Goal: Task Accomplishment & Management: Use online tool/utility

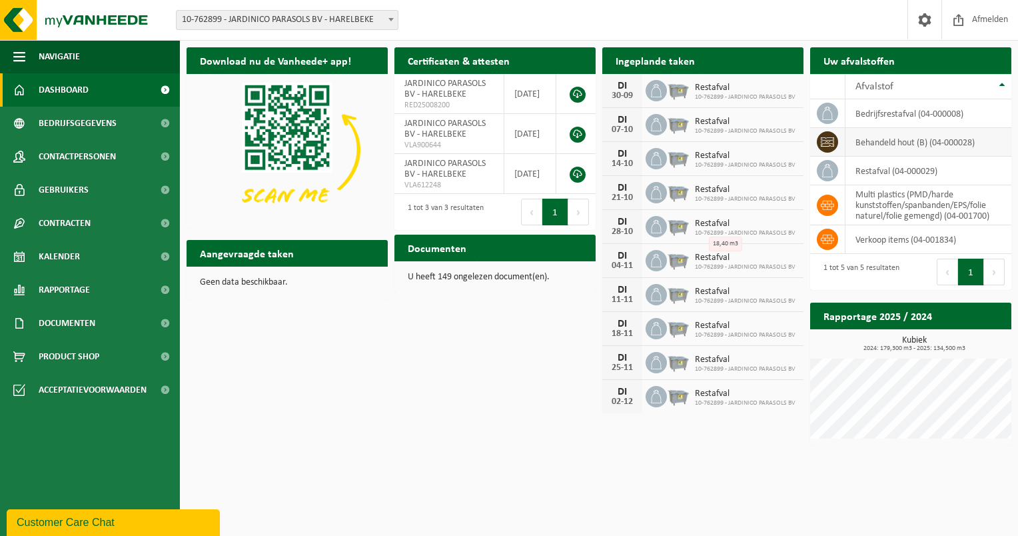
click at [910, 144] on td "behandeld hout (B) (04-000028)" at bounding box center [929, 142] width 166 height 29
click at [826, 143] on icon at bounding box center [827, 141] width 13 height 9
click at [896, 140] on td "behandeld hout (B) (04-000028)" at bounding box center [929, 142] width 166 height 29
click at [165, 288] on span at bounding box center [165, 289] width 30 height 33
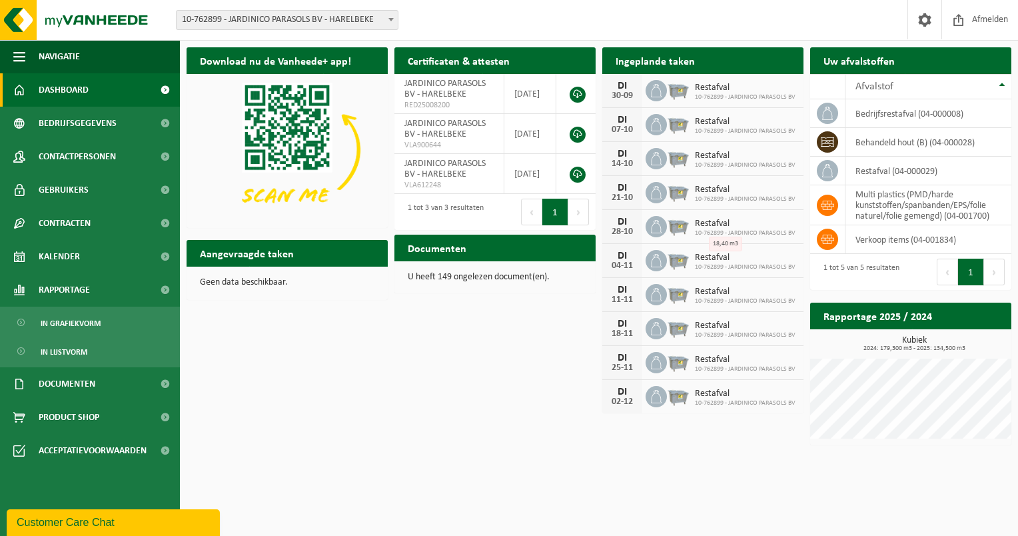
click at [425, 345] on div "Download nu de Vanheede+ app! Verberg Certificaten & attesten Bekijk uw certifi…" at bounding box center [599, 246] width 832 height 411
click at [166, 382] on span at bounding box center [165, 383] width 30 height 33
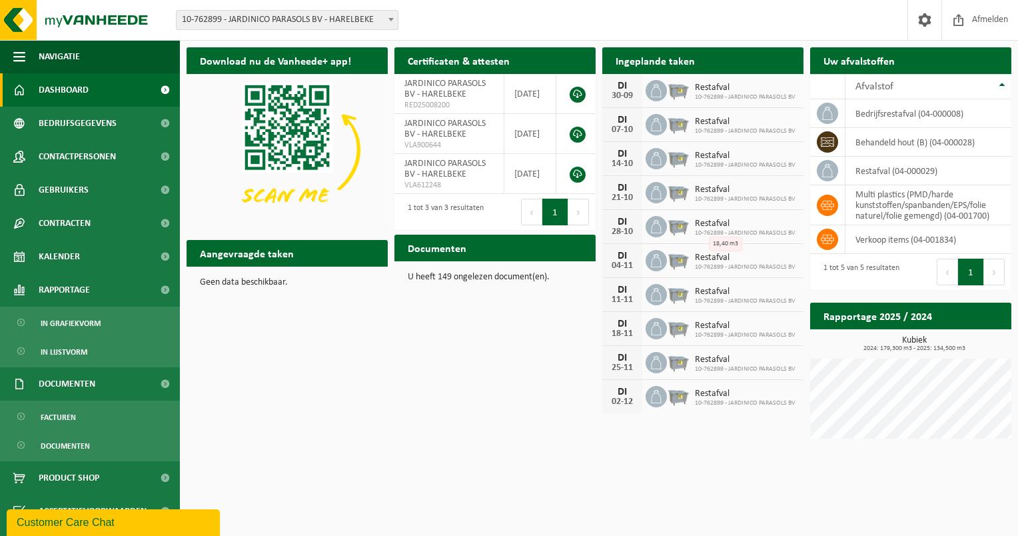
click at [244, 410] on div "Download nu de Vanheede+ app! Verberg Certificaten & attesten Bekijk uw certifi…" at bounding box center [599, 246] width 832 height 411
click at [162, 476] on span at bounding box center [165, 477] width 30 height 33
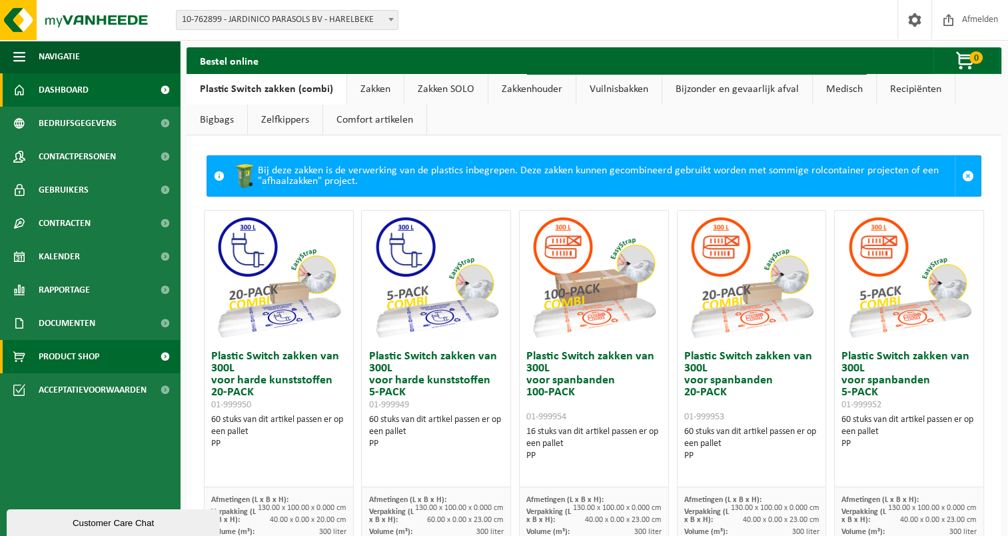
click at [69, 86] on span "Dashboard" at bounding box center [64, 89] width 50 height 33
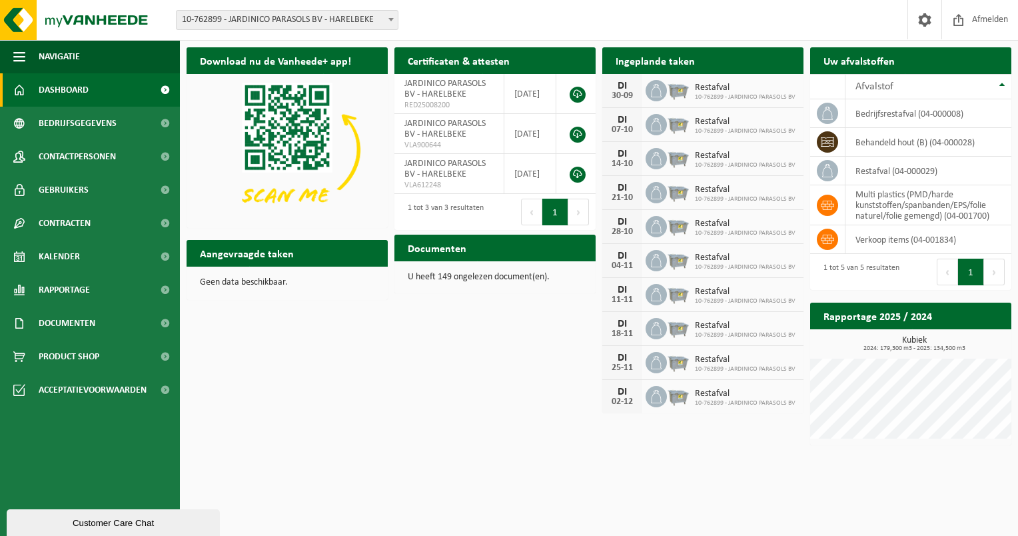
click at [279, 261] on h2 "Aangevraagde taken" at bounding box center [247, 253] width 121 height 26
click at [163, 154] on span at bounding box center [165, 156] width 30 height 33
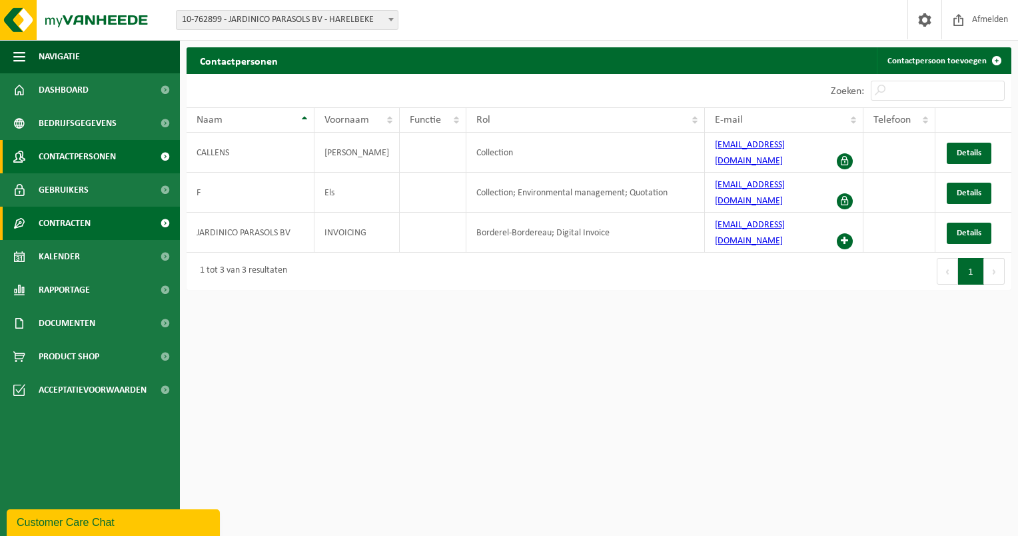
click at [74, 221] on span "Contracten" at bounding box center [65, 223] width 52 height 33
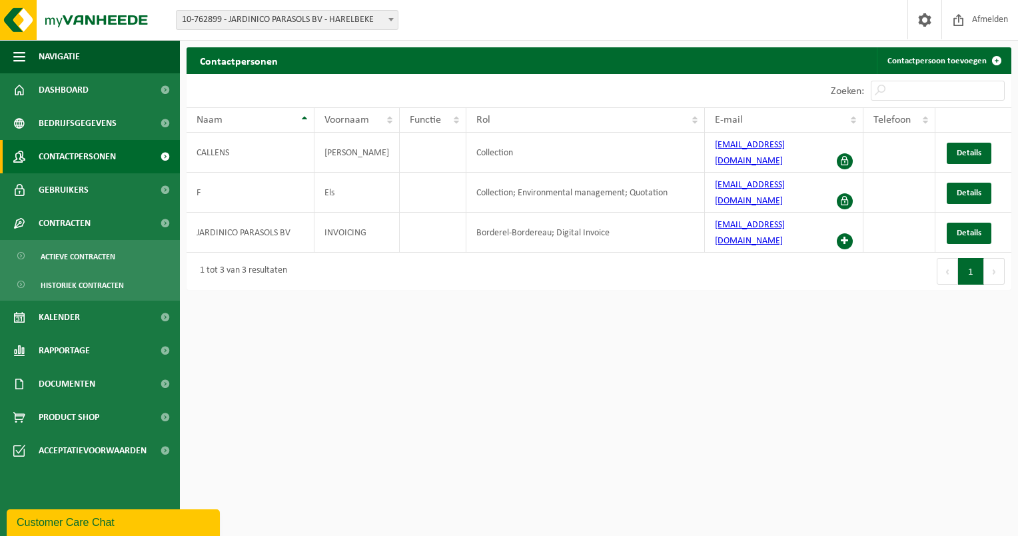
click at [161, 154] on span at bounding box center [165, 156] width 30 height 33
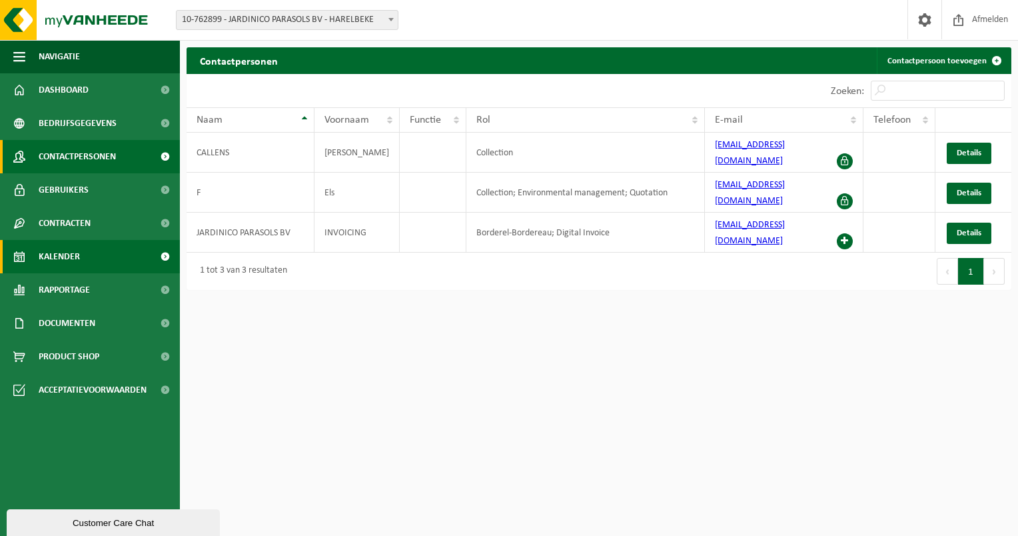
click at [167, 255] on span at bounding box center [165, 256] width 30 height 33
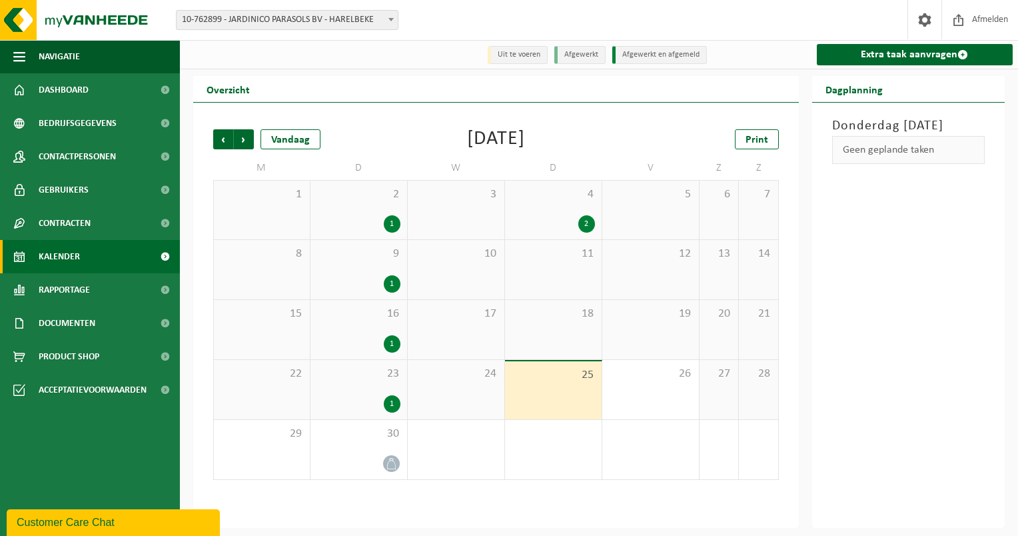
click at [573, 384] on div "25" at bounding box center [553, 390] width 97 height 58
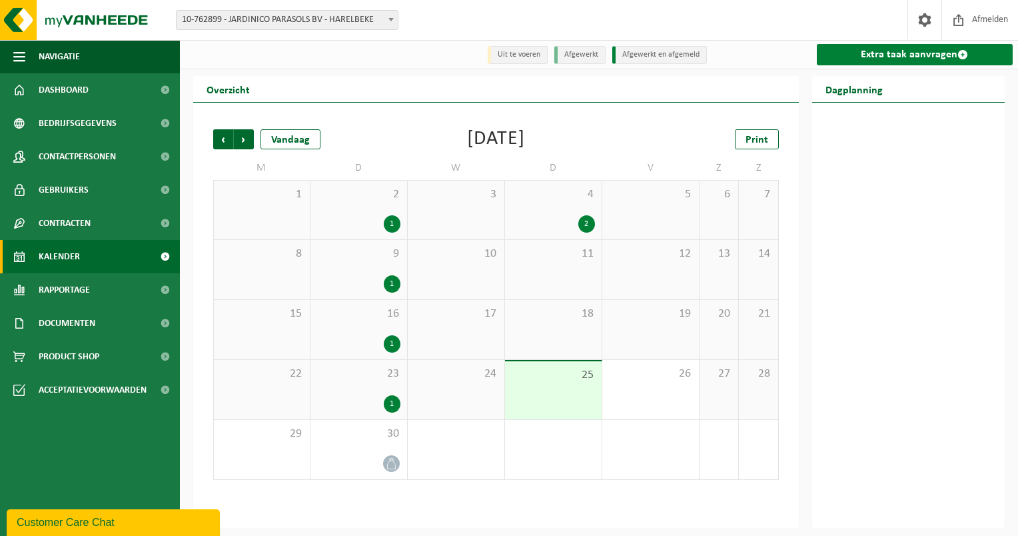
click at [874, 57] on link "Extra taak aanvragen" at bounding box center [915, 54] width 197 height 21
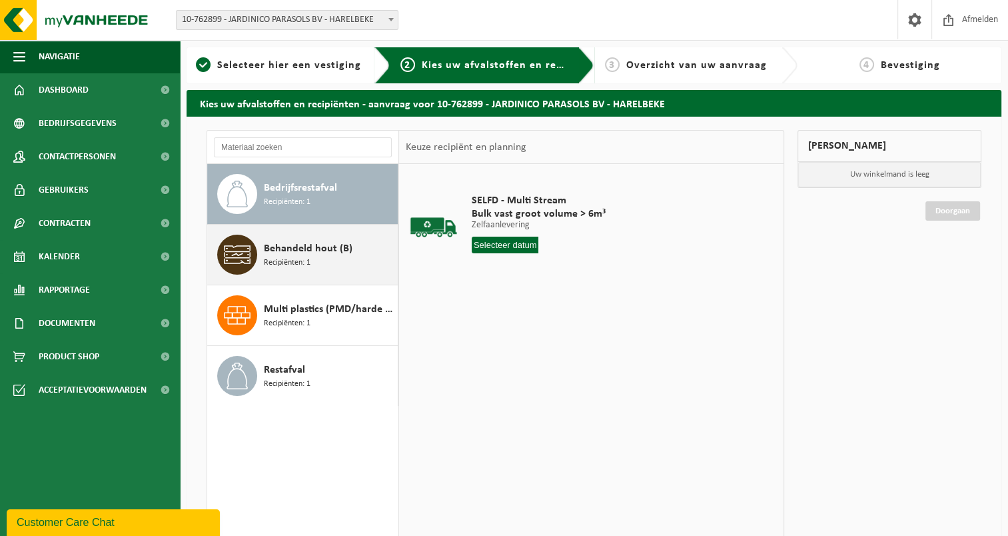
click at [309, 258] on span "Recipiënten: 1" at bounding box center [287, 263] width 47 height 13
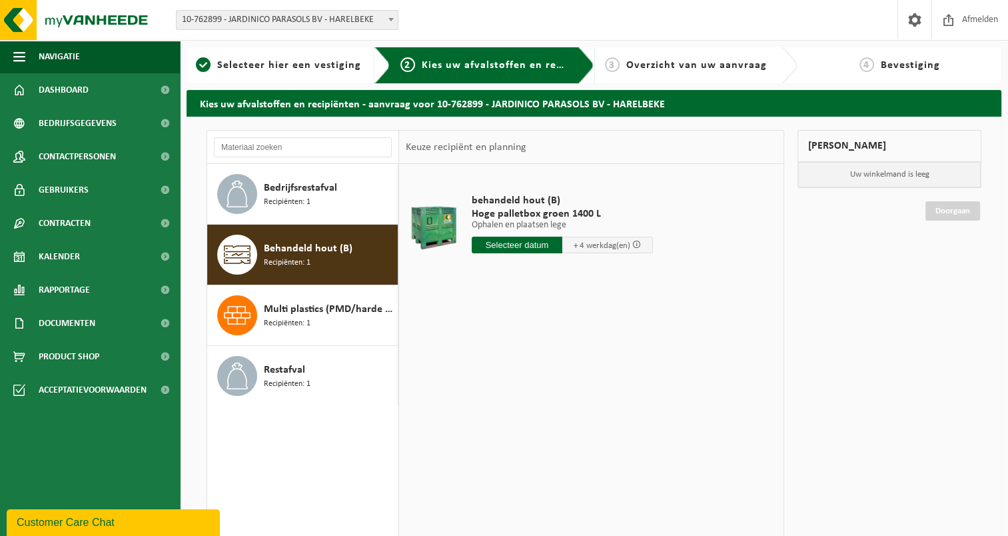
click at [514, 243] on input "text" at bounding box center [517, 245] width 91 height 17
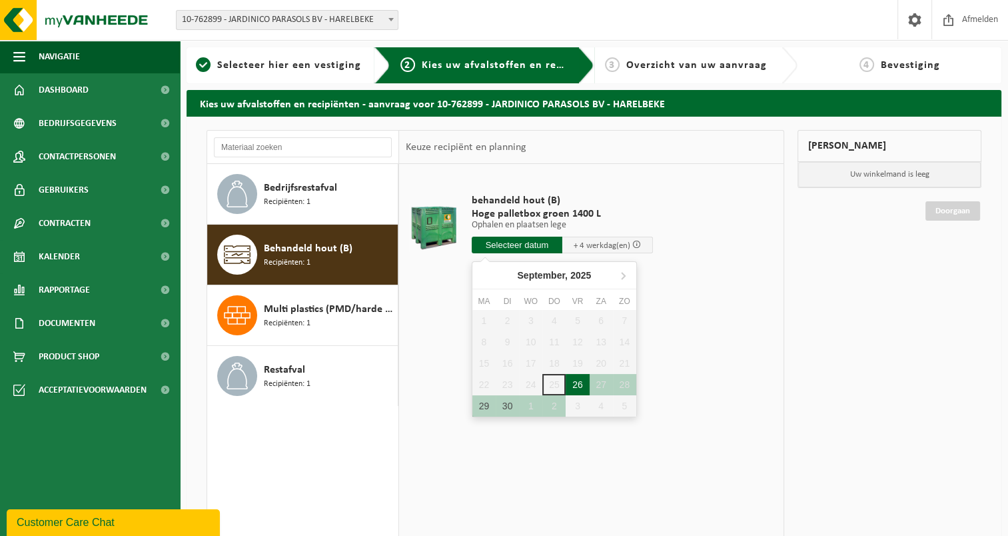
click at [573, 380] on div "26" at bounding box center [577, 384] width 23 height 21
type input "Van 2025-09-26"
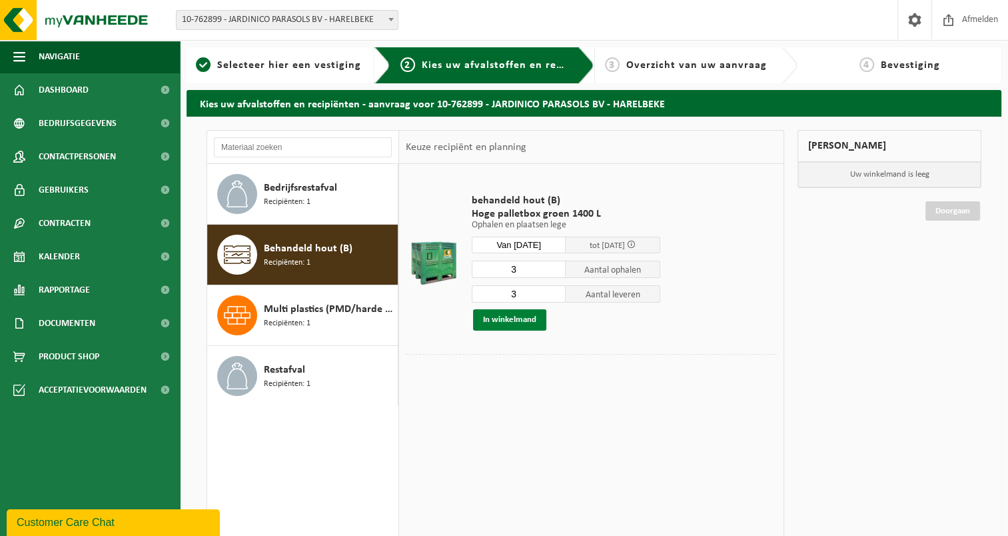
click at [522, 317] on button "In winkelmand" at bounding box center [509, 319] width 73 height 21
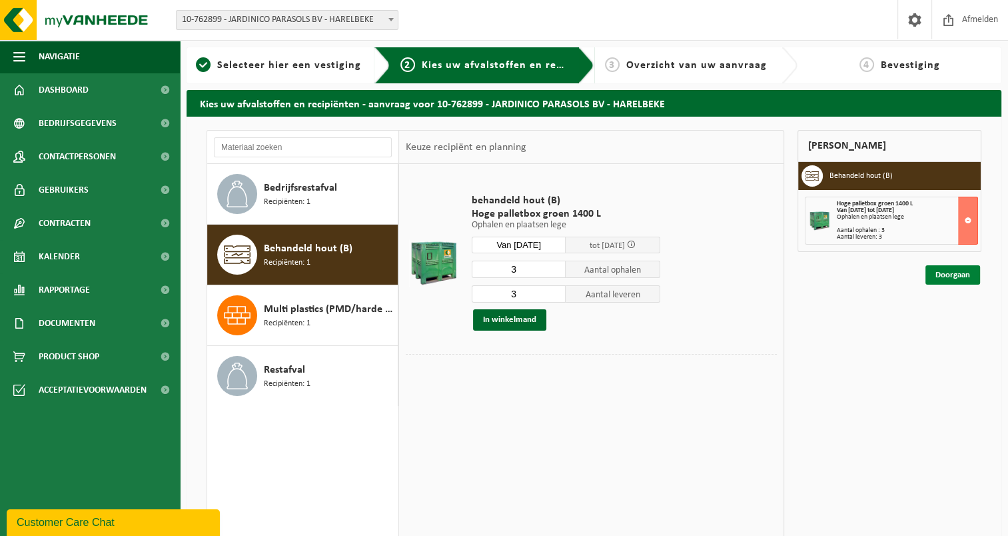
click at [950, 271] on link "Doorgaan" at bounding box center [953, 274] width 55 height 19
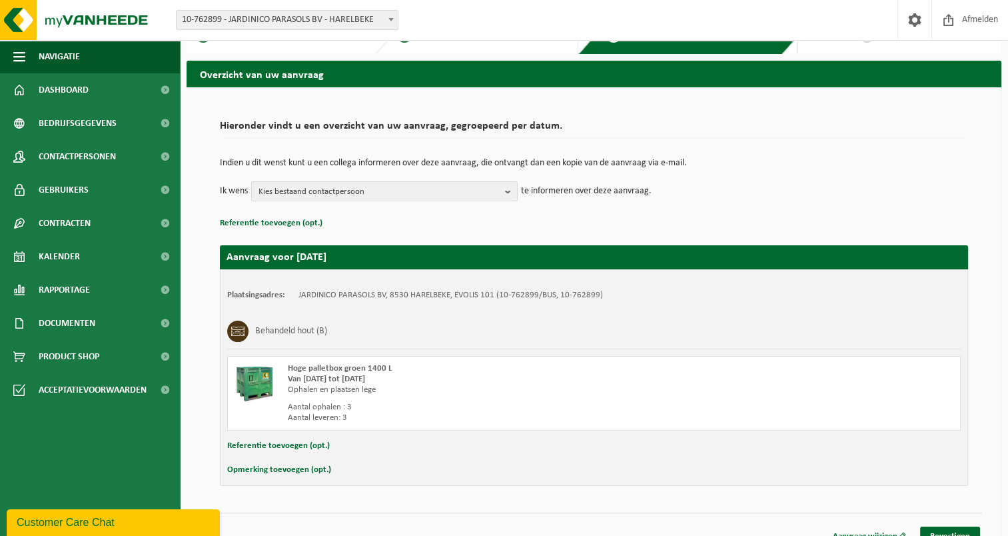
scroll to position [45, 0]
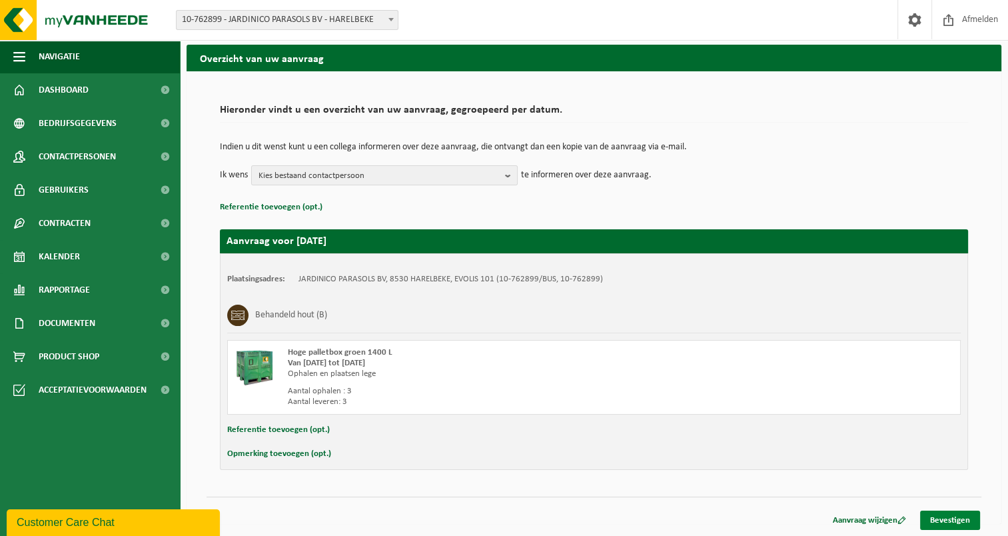
click at [943, 522] on link "Bevestigen" at bounding box center [950, 519] width 60 height 19
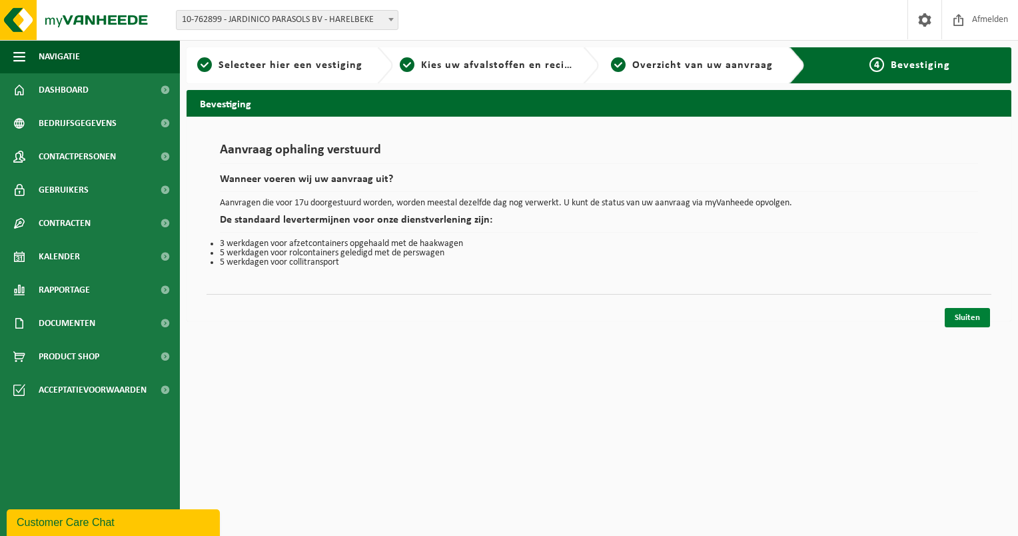
click at [970, 315] on link "Sluiten" at bounding box center [967, 317] width 45 height 19
